Goal: Information Seeking & Learning: Learn about a topic

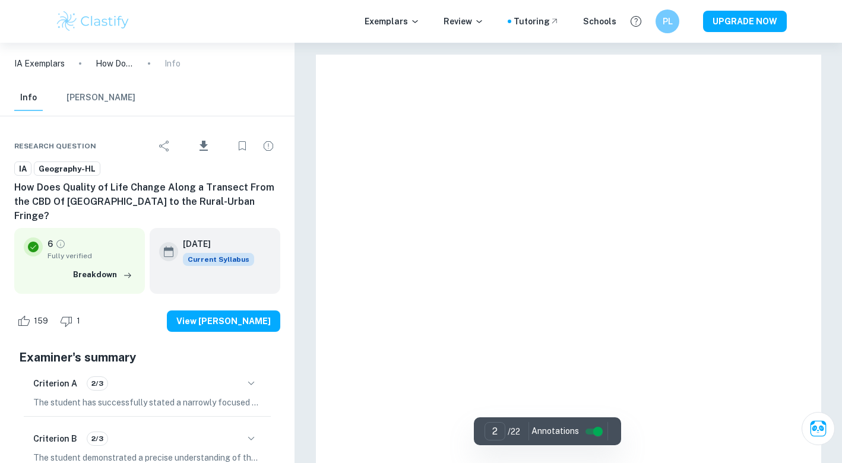
type input "1"
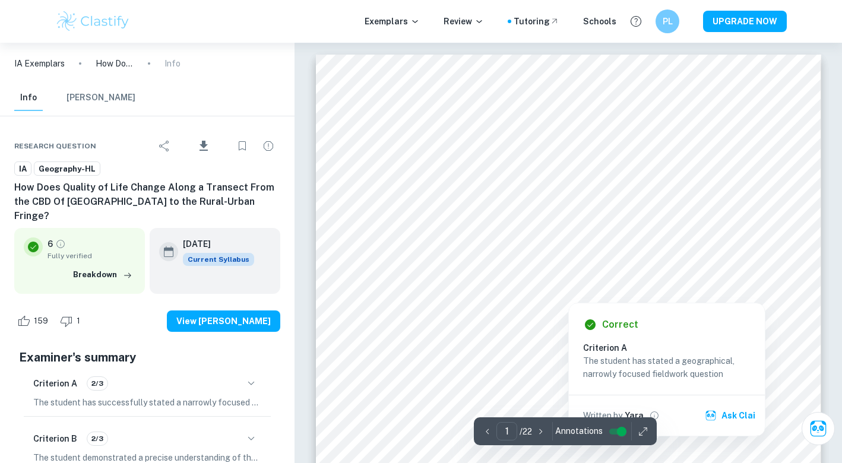
scroll to position [21, 0]
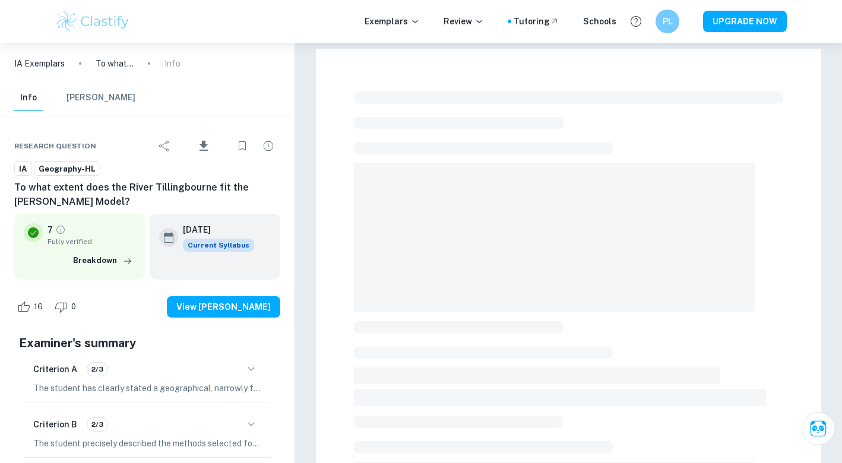
checkbox input "true"
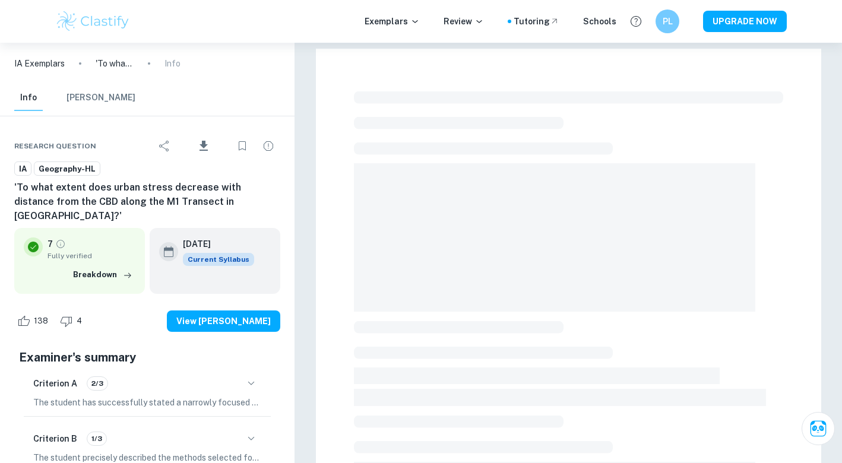
checkbox input "true"
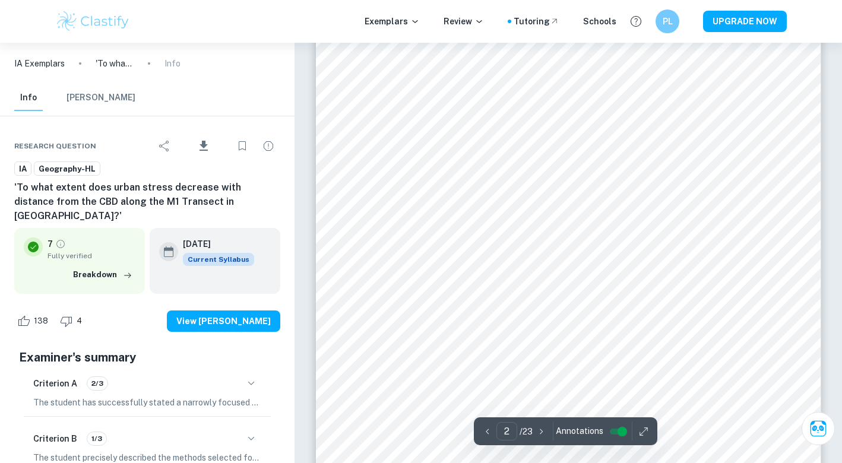
scroll to position [1144, 1]
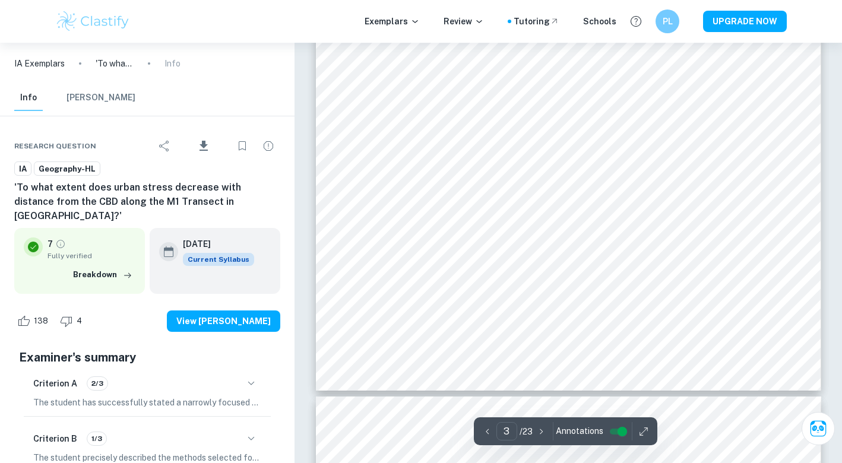
type input "4"
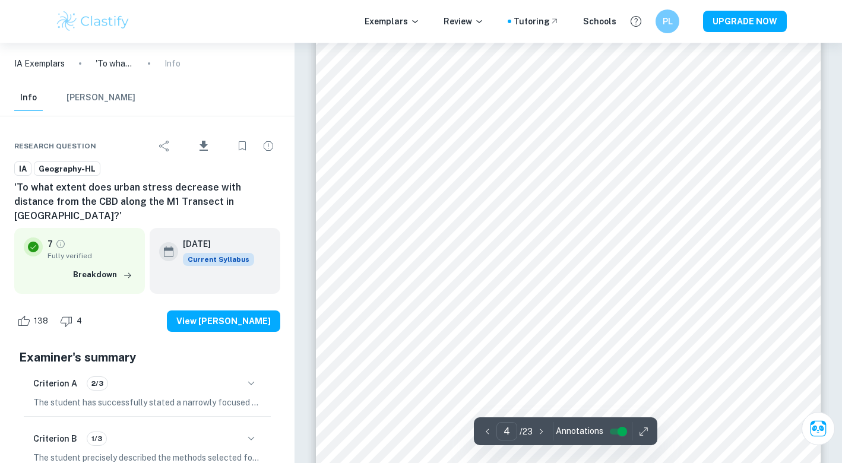
scroll to position [2494, 0]
